Goal: Manage account settings

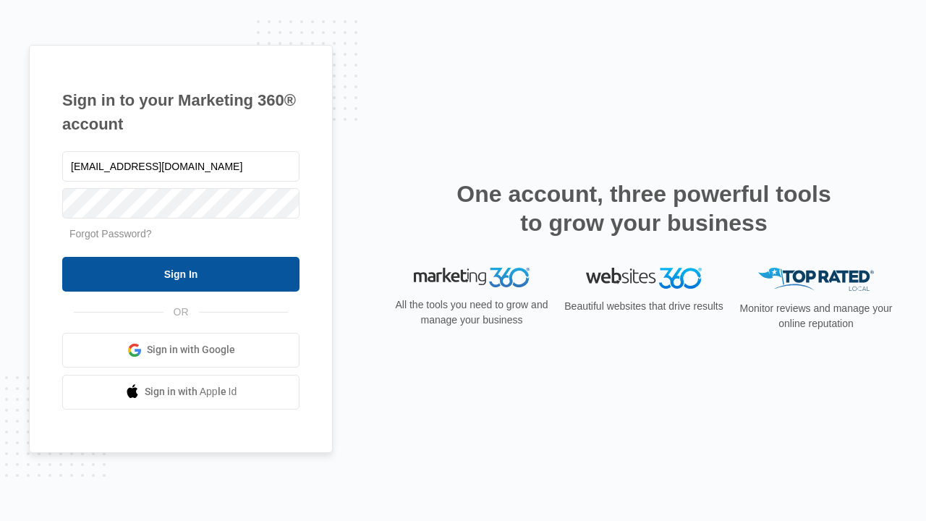
click at [181, 273] on input "Sign In" at bounding box center [180, 274] width 237 height 35
